Goal: Register for event/course

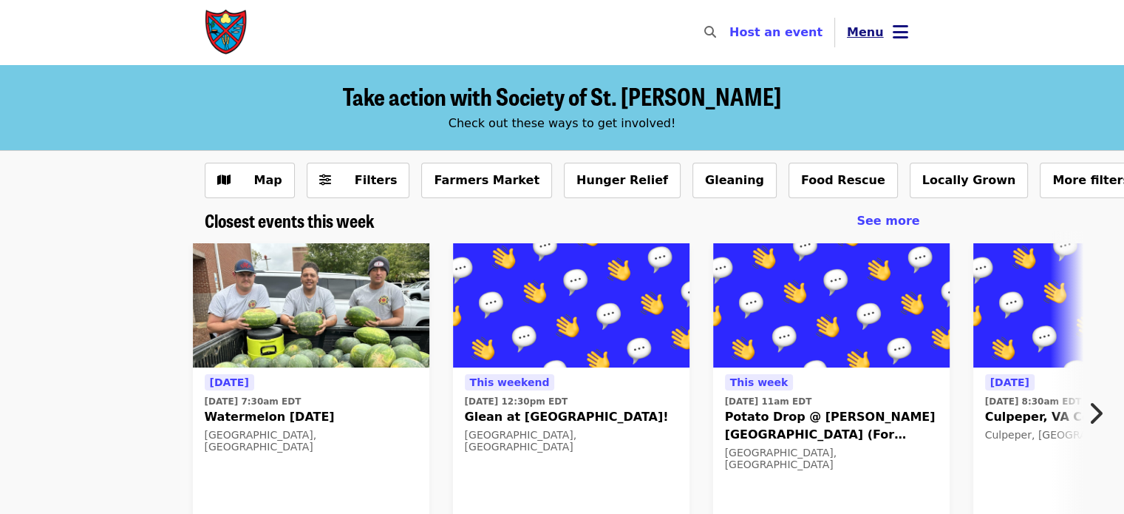
click at [881, 27] on button "Menu" at bounding box center [877, 32] width 85 height 35
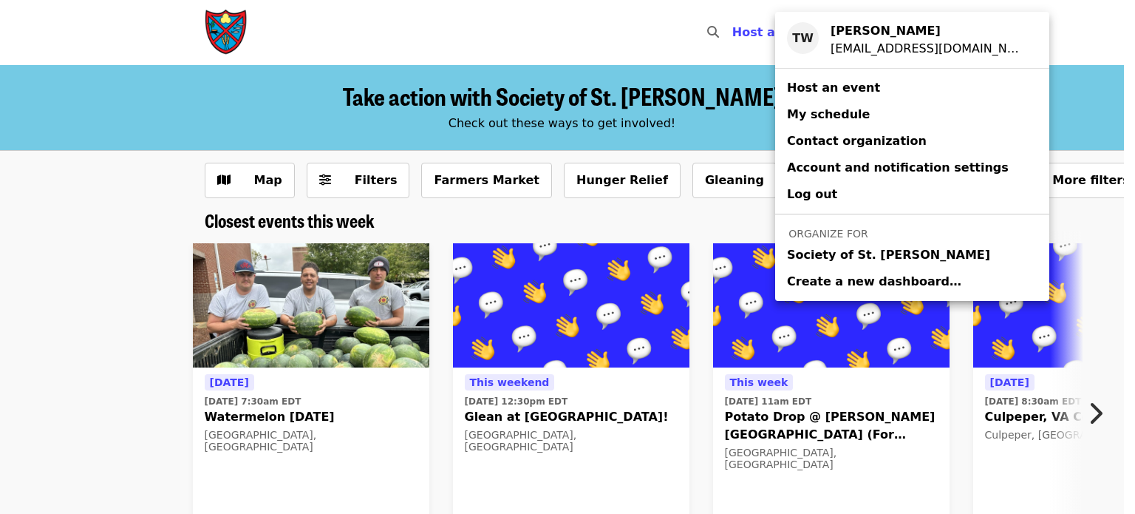
click at [810, 248] on span "Society of St. Andrew" at bounding box center [888, 255] width 203 height 18
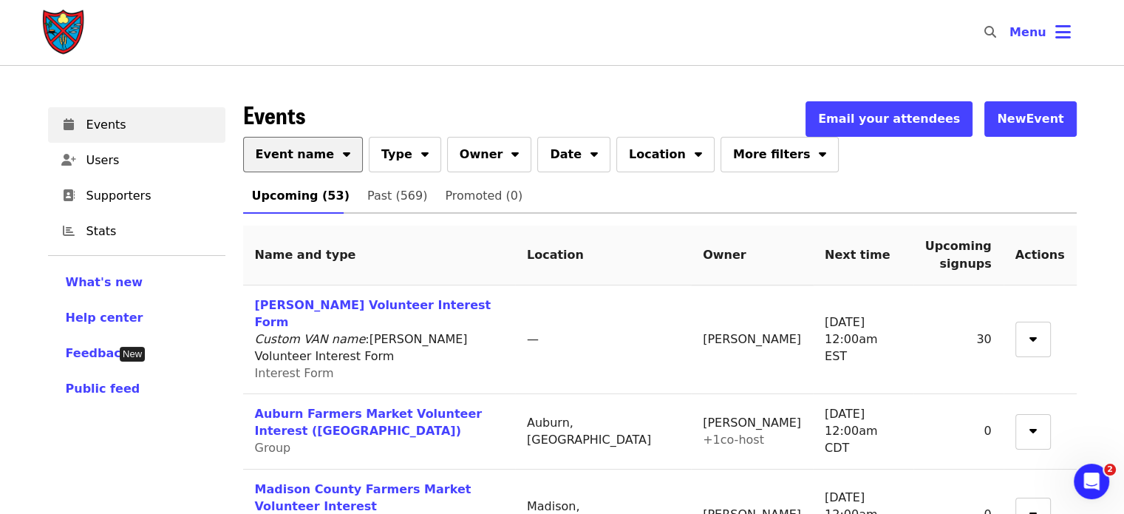
click at [304, 159] on span "Event name" at bounding box center [295, 155] width 79 height 18
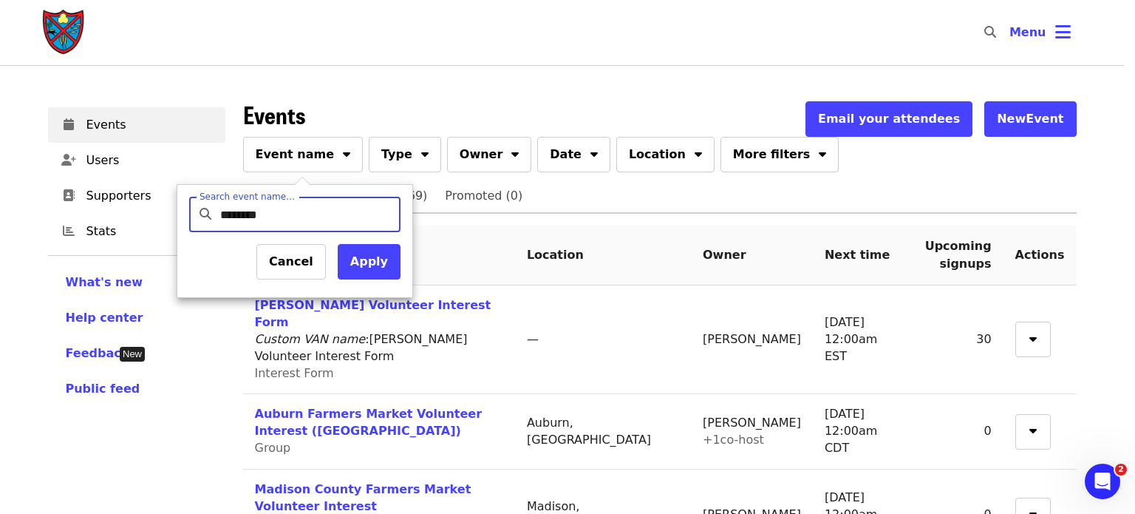
type input "*********"
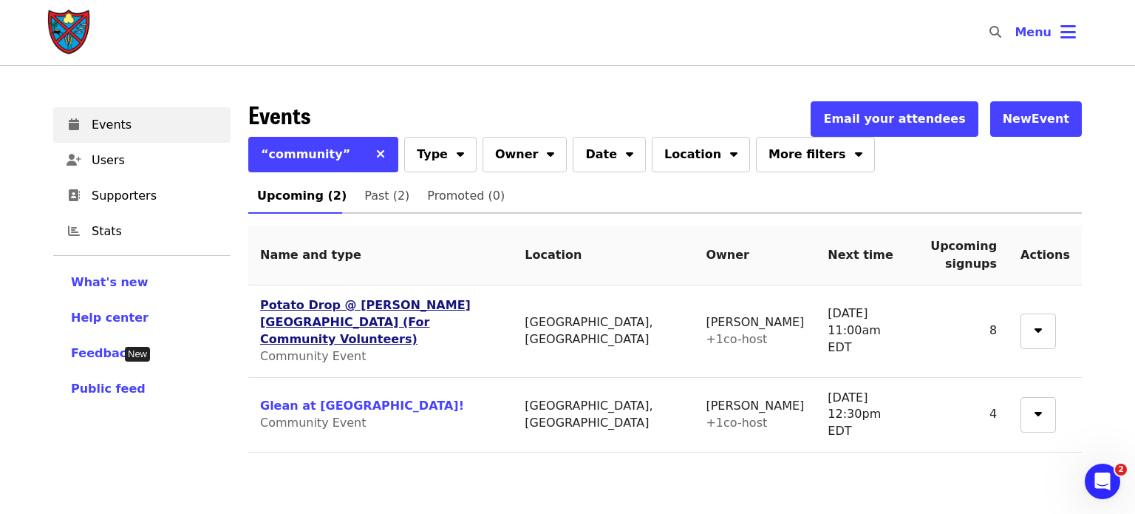
click at [280, 308] on link "Potato Drop @ [PERSON_NAME][GEOGRAPHIC_DATA] (For Community Volunteers)" at bounding box center [365, 322] width 211 height 48
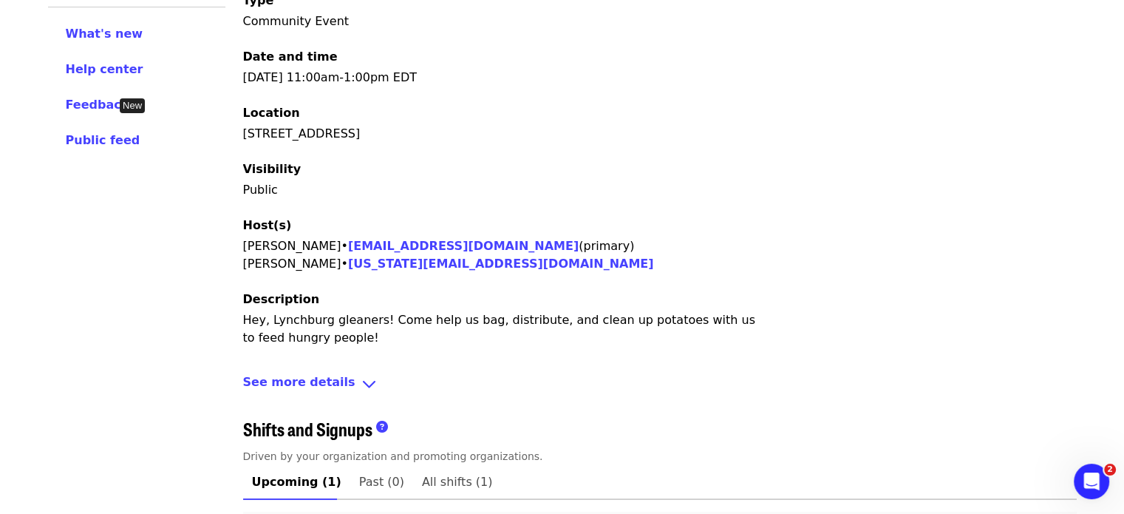
scroll to position [384, 0]
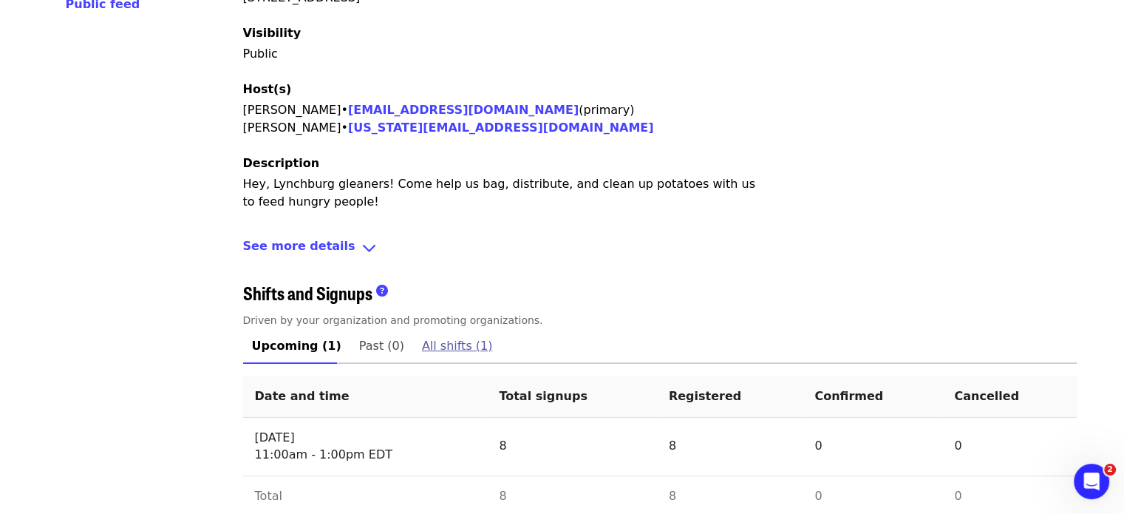
click at [440, 335] on span "All shifts (1)" at bounding box center [457, 345] width 71 height 21
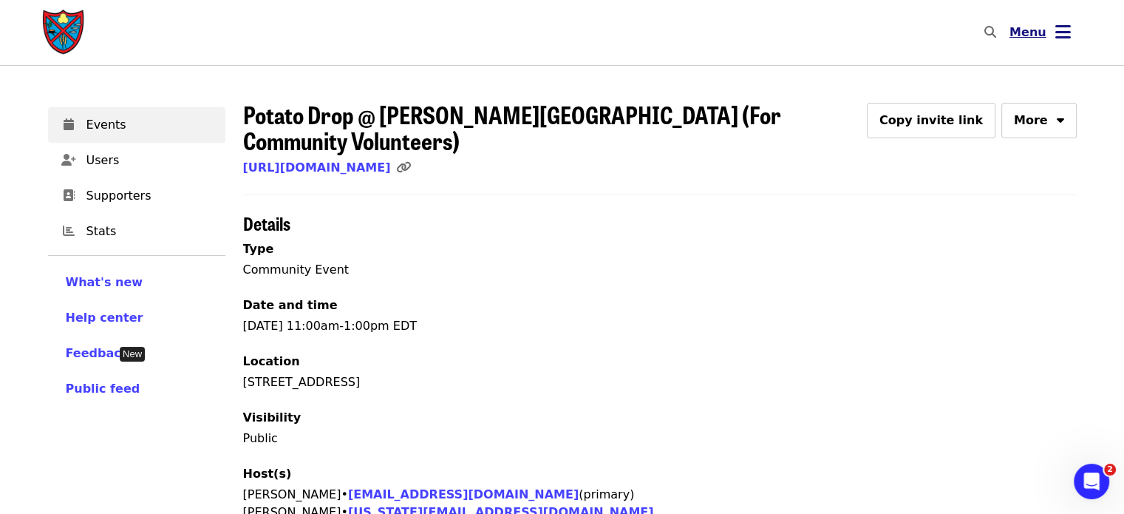
click at [1037, 27] on span "Menu" at bounding box center [1027, 32] width 37 height 14
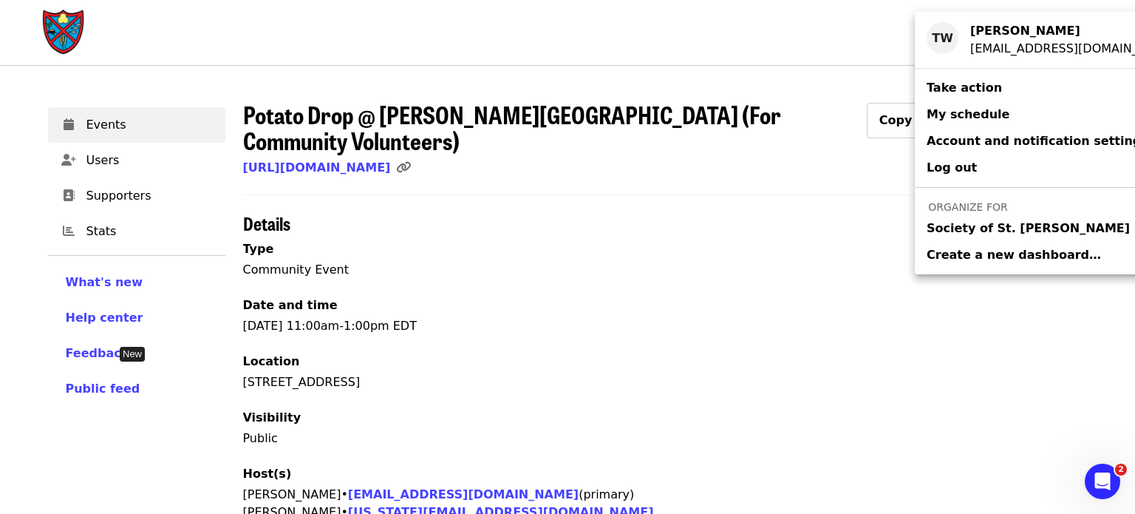
click at [949, 223] on span "Society of St. Andrew" at bounding box center [1028, 228] width 203 height 18
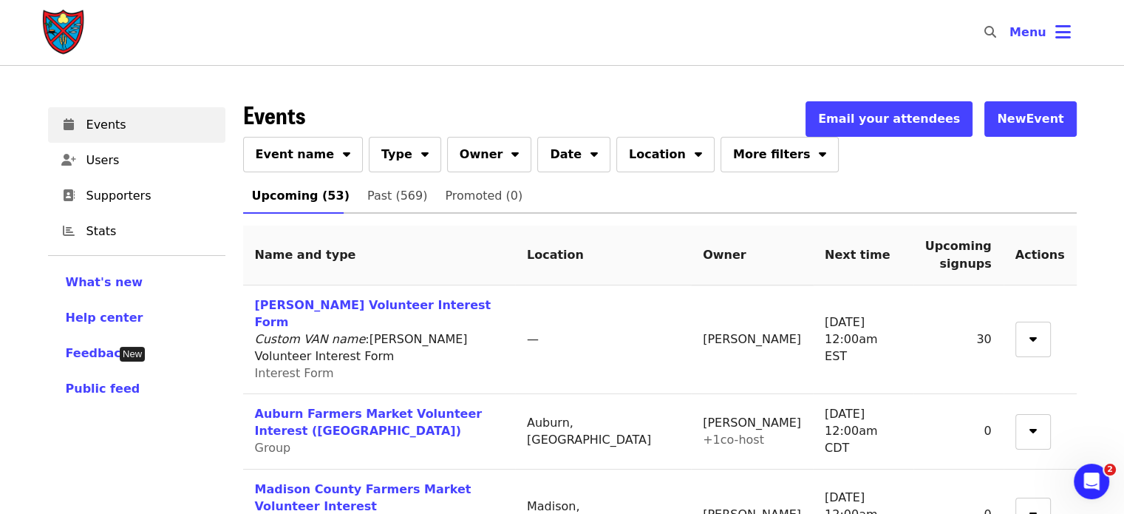
click at [67, 30] on img "Main navigation" at bounding box center [64, 32] width 44 height 47
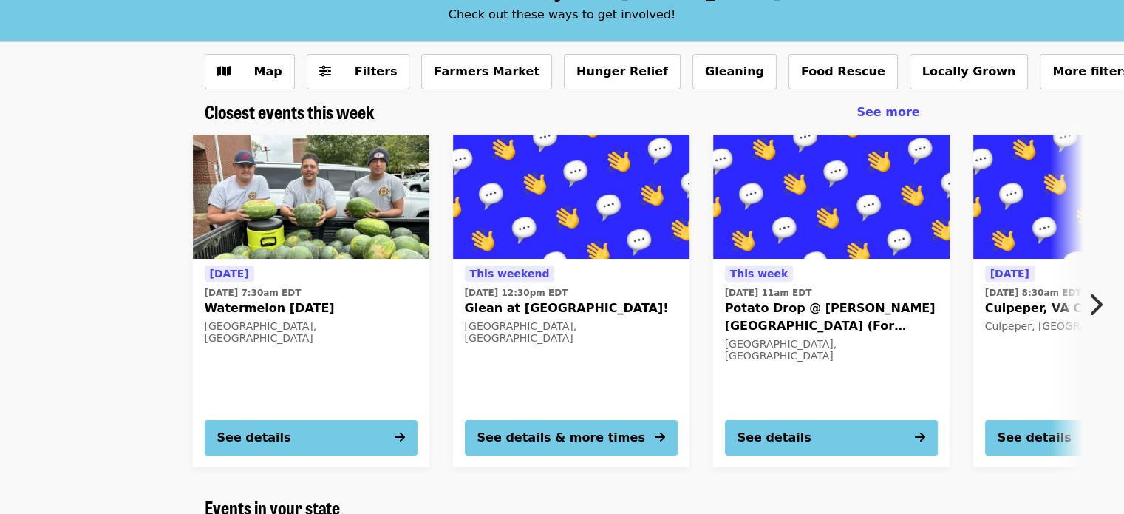
scroll to position [148, 0]
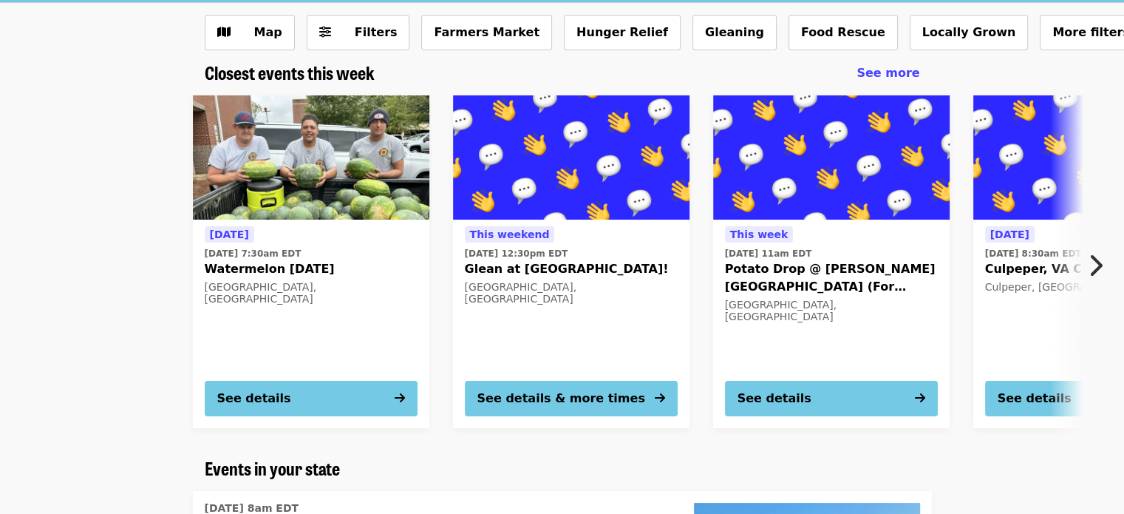
click at [1103, 236] on div "Tomorrow Thu, Aug 21 @ 7:30am EDT Watermelon Thursday, 8/21/25 Salisbury, NC Se…" at bounding box center [562, 262] width 1124 height 356
click at [1097, 262] on icon "chevron-right icon" at bounding box center [1095, 265] width 15 height 28
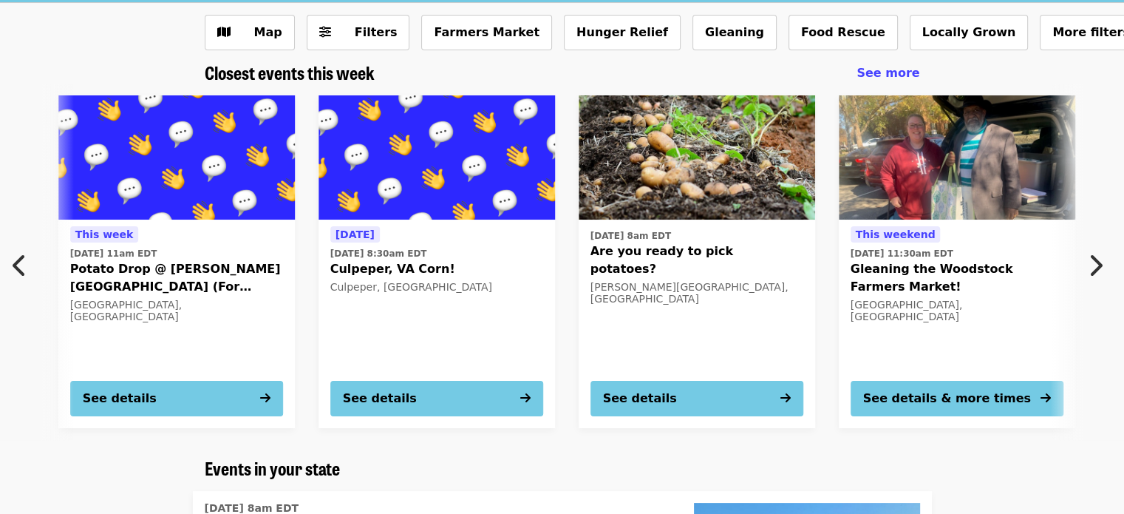
scroll to position [0, 795]
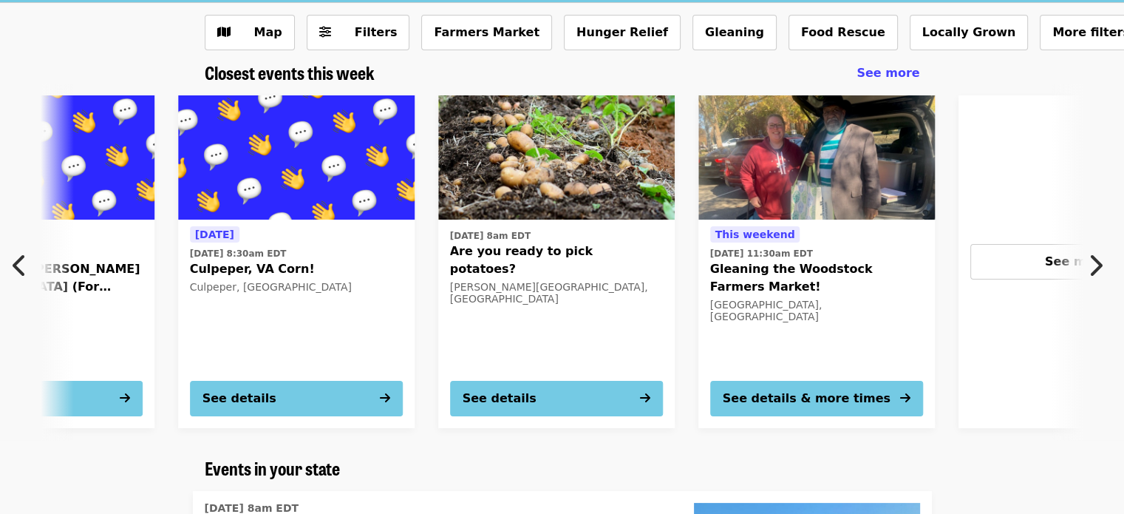
click at [1097, 262] on icon "chevron-right icon" at bounding box center [1095, 265] width 15 height 28
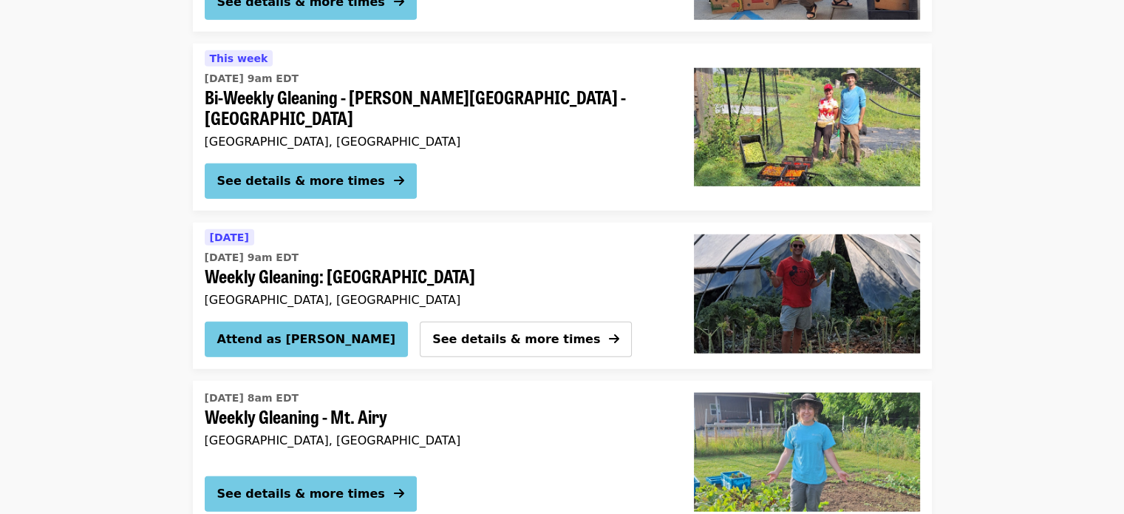
scroll to position [4010, 0]
